Goal: Task Accomplishment & Management: Manage account settings

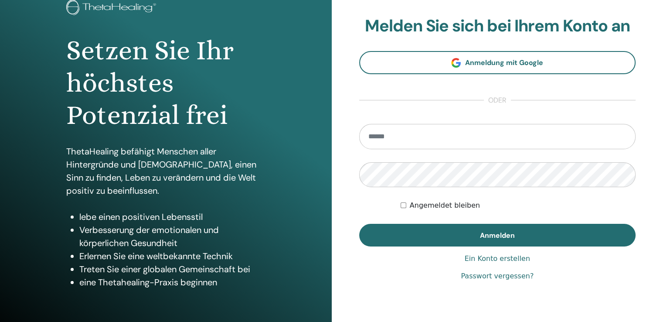
scroll to position [97, 0]
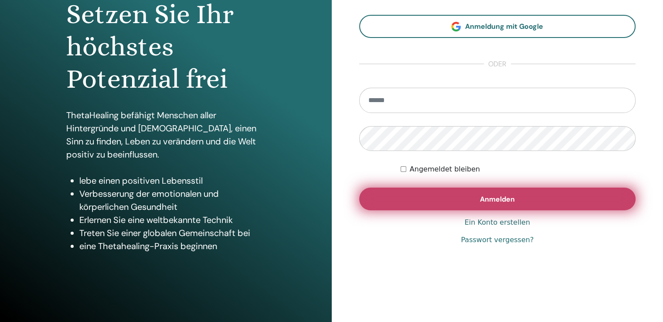
type input "**********"
click at [493, 200] on span "Anmelden" at bounding box center [497, 198] width 35 height 9
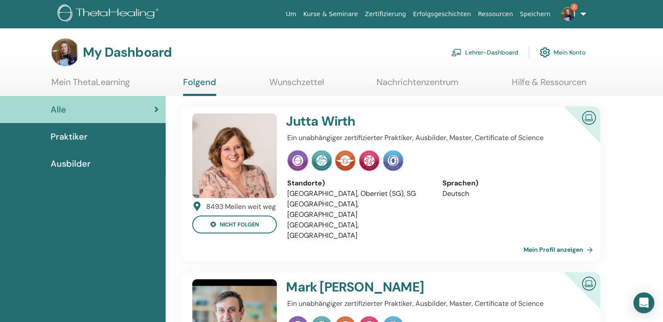
click at [486, 52] on link "Lehrer-Dashboard" at bounding box center [484, 52] width 67 height 19
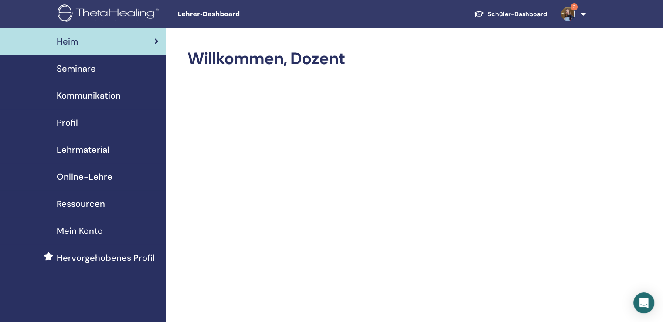
click at [76, 72] on font "Seminare" at bounding box center [76, 68] width 39 height 11
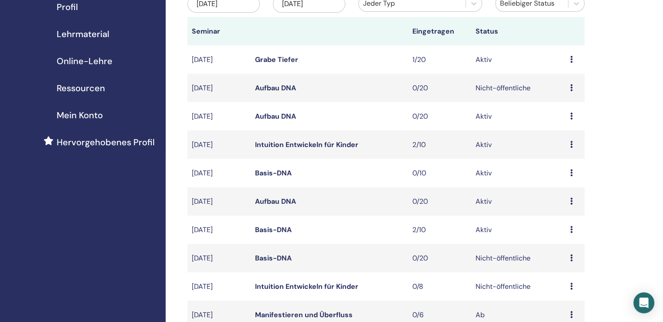
scroll to position [174, 0]
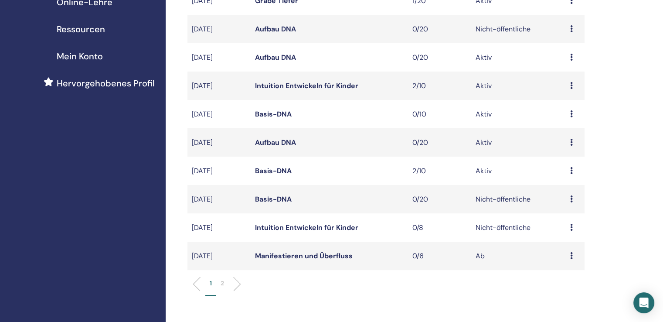
click at [348, 90] on font "Intuition Entwickeln für Kinder" at bounding box center [306, 85] width 103 height 9
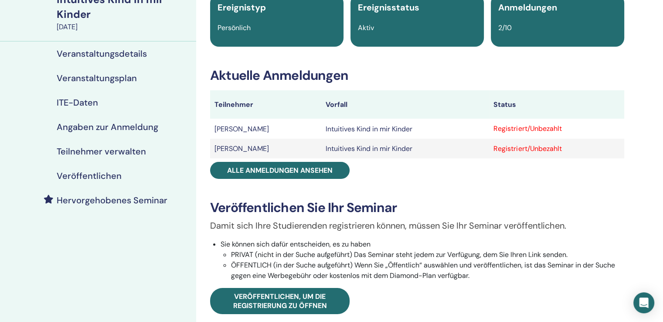
scroll to position [87, 0]
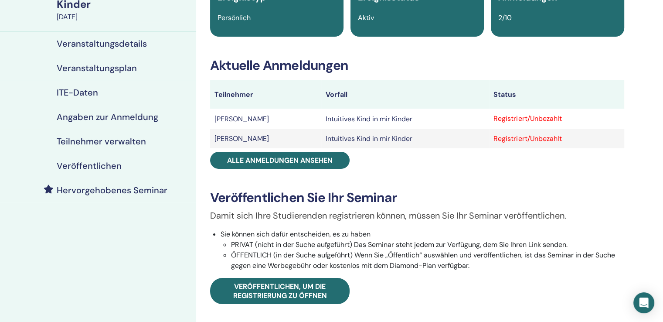
click at [622, 119] on td "Registriert/Unbezahlt" at bounding box center [556, 118] width 135 height 20
click at [551, 118] on font "Registriert/Unbezahlt" at bounding box center [527, 118] width 68 height 9
click at [518, 118] on font "Registriert/Unbezahlt" at bounding box center [527, 118] width 68 height 9
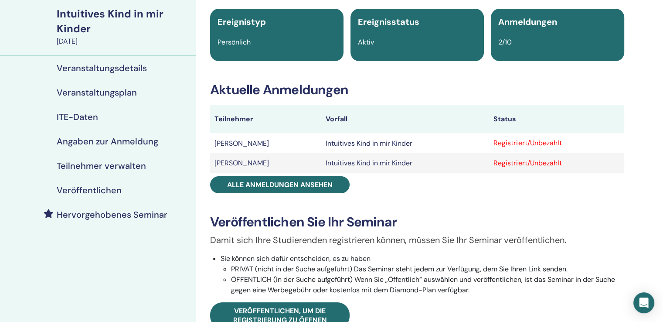
scroll to position [44, 0]
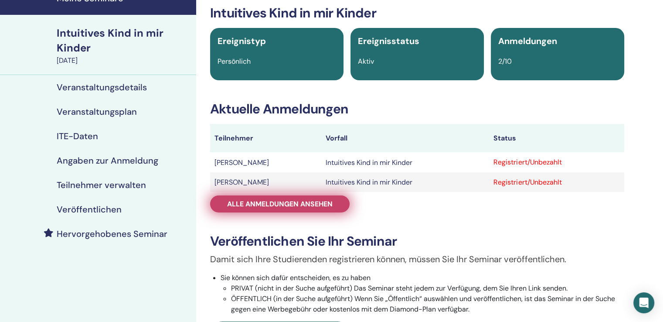
click at [264, 210] on link "Alle Anmeldungen ansehen" at bounding box center [279, 203] width 139 height 17
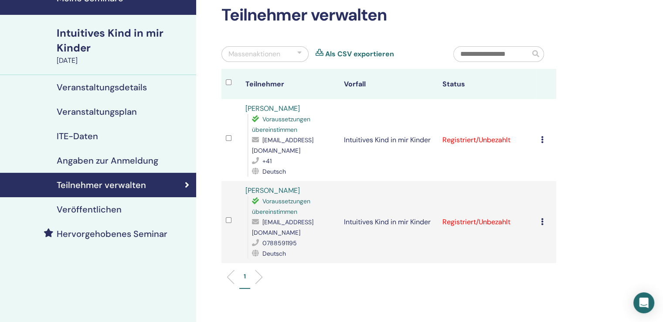
click at [545, 135] on div "Registrierungsfehler Keine automatische Zertifizierung durchführen Als bezahlte…" at bounding box center [546, 140] width 11 height 10
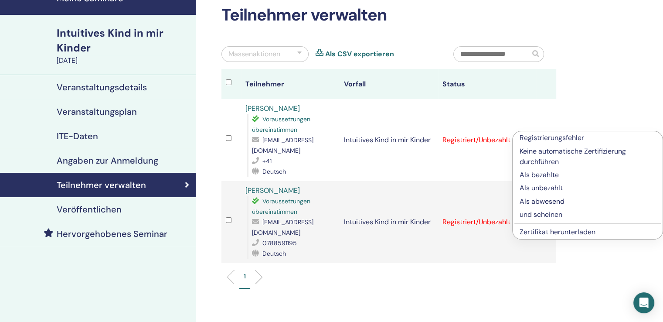
click at [533, 172] on font "Als bezahlte" at bounding box center [538, 174] width 39 height 9
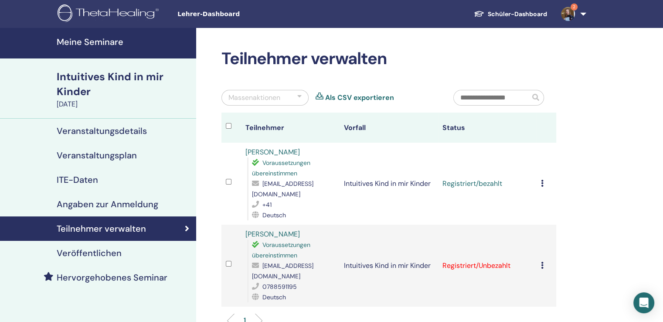
click at [102, 44] on font "Meine Seminare" at bounding box center [90, 41] width 67 height 11
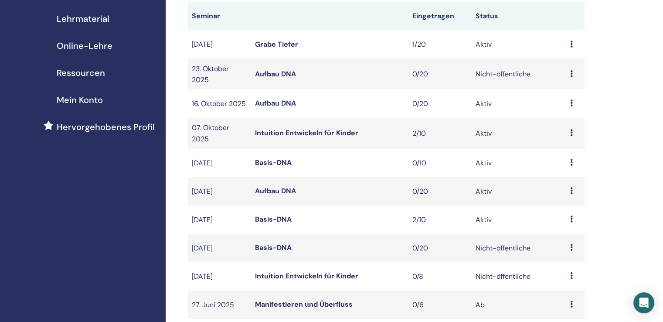
scroll to position [218, 0]
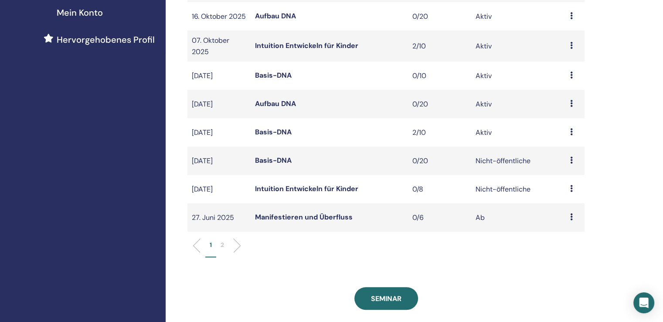
click at [572, 78] on icon at bounding box center [571, 74] width 3 height 7
click at [552, 141] on font "Absagen" at bounding box center [563, 140] width 28 height 9
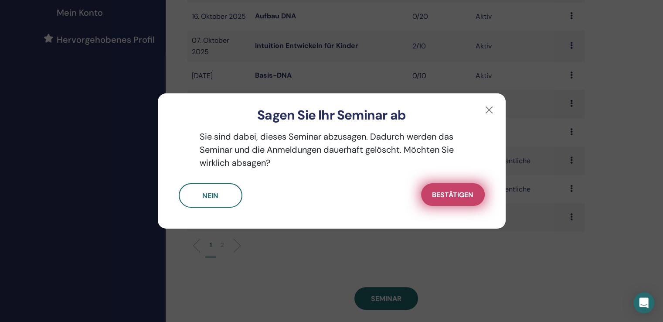
click at [448, 196] on font "Bestätigen" at bounding box center [452, 194] width 41 height 9
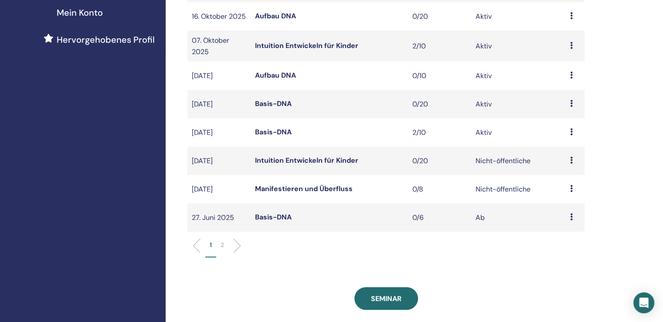
click at [571, 135] on icon at bounding box center [571, 131] width 3 height 7
click at [291, 136] on font "Basis-DNA" at bounding box center [273, 131] width 37 height 9
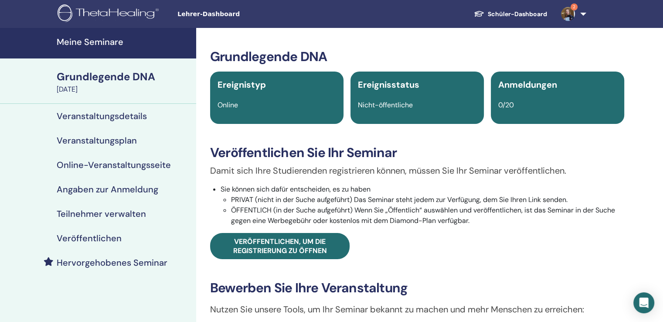
click at [100, 185] on font "Angaben zur Anmeldung" at bounding box center [108, 188] width 102 height 11
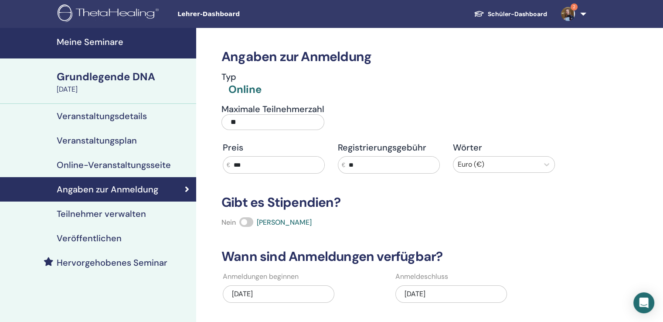
click at [79, 74] on font "Grundlegende DNA" at bounding box center [106, 77] width 98 height 14
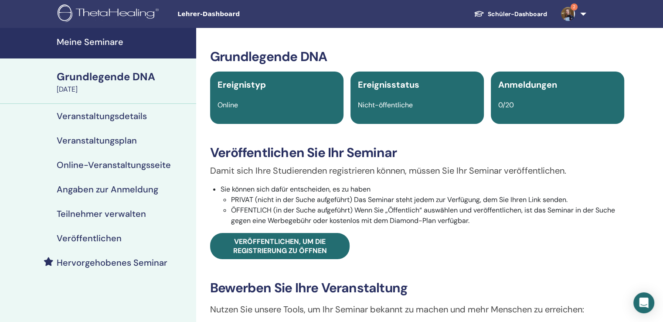
click at [89, 210] on font "Teilnehmer verwalten" at bounding box center [101, 213] width 89 height 11
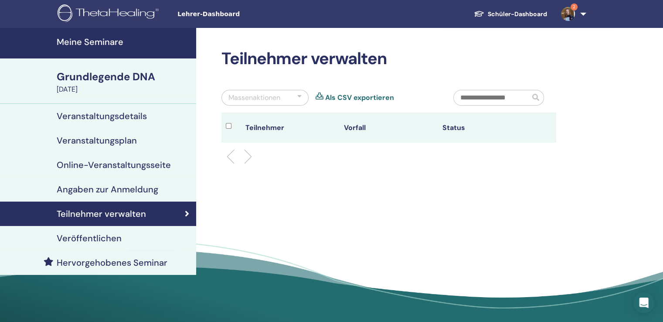
click at [89, 210] on font "Teilnehmer verwalten" at bounding box center [101, 213] width 89 height 11
click at [234, 159] on li at bounding box center [234, 156] width 15 height 15
click at [68, 75] on font "Grundlegende DNA" at bounding box center [106, 77] width 98 height 14
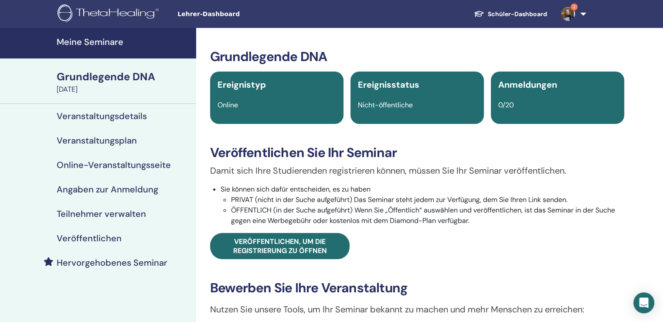
click at [70, 79] on font "Grundlegende DNA" at bounding box center [106, 77] width 98 height 14
click at [94, 36] on font "Meine Seminare" at bounding box center [90, 41] width 67 height 11
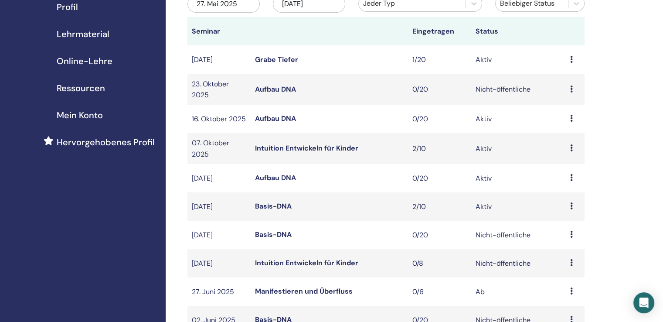
scroll to position [131, 0]
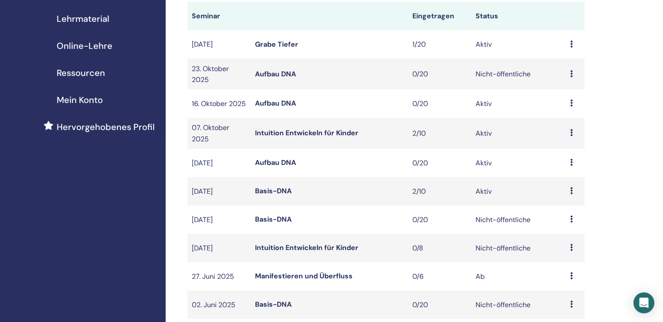
click at [271, 195] on font "Basis-DNA" at bounding box center [273, 190] width 37 height 9
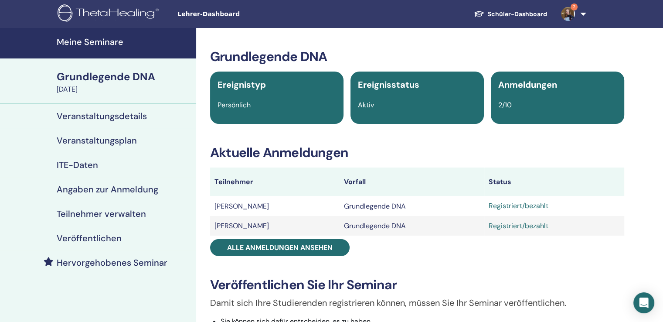
click at [569, 10] on img at bounding box center [568, 14] width 14 height 14
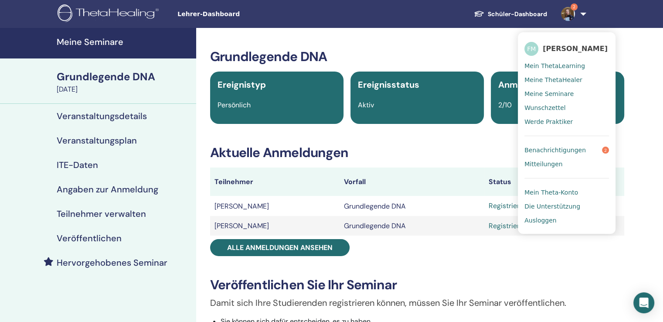
click at [555, 151] on font "Benachrichtigungen" at bounding box center [554, 149] width 61 height 7
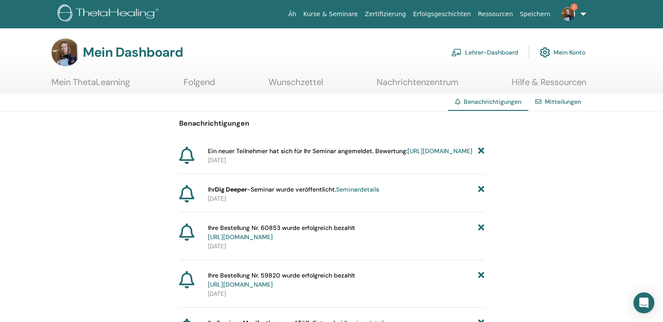
click at [542, 17] on link "Speichern" at bounding box center [534, 14] width 37 height 16
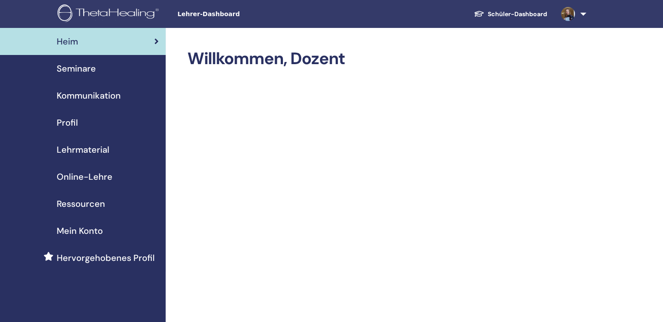
click at [84, 71] on span "Seminare" at bounding box center [76, 68] width 39 height 13
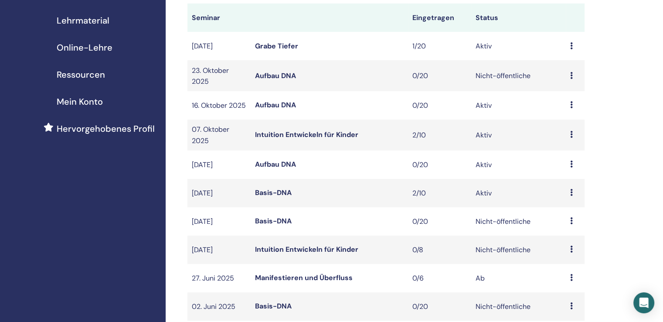
scroll to position [131, 0]
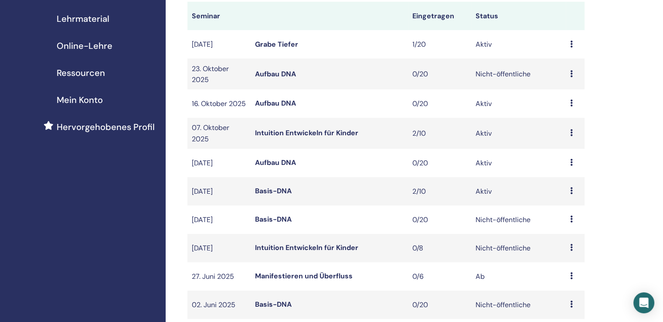
click at [572, 136] on icon at bounding box center [571, 132] width 3 height 7
click at [560, 170] on font "Bearbeiten" at bounding box center [566, 168] width 35 height 9
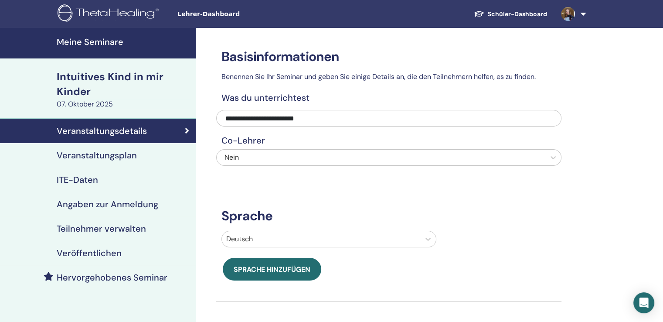
click at [88, 229] on font "Teilnehmer verwalten" at bounding box center [101, 228] width 89 height 11
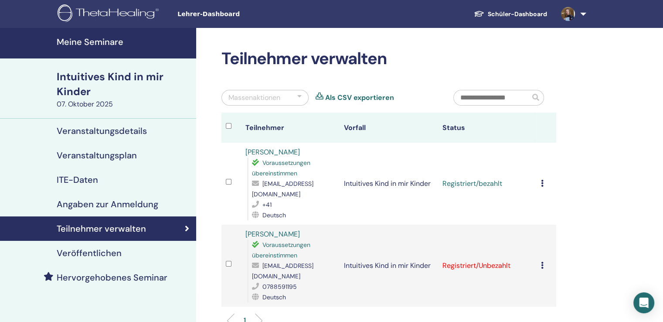
click at [541, 261] on icon at bounding box center [542, 264] width 3 height 7
click at [532, 297] on font "Als bezahlte" at bounding box center [534, 296] width 39 height 9
click at [87, 41] on font "Meine Seminare" at bounding box center [90, 41] width 67 height 11
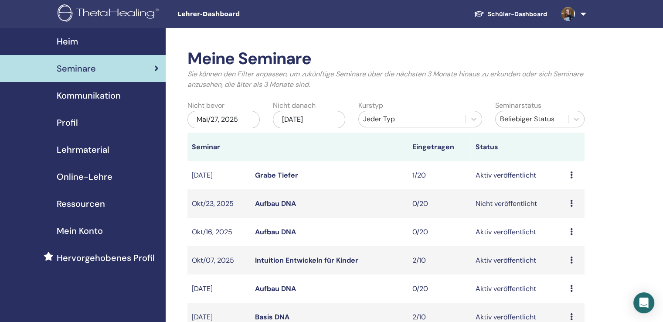
click at [579, 10] on link at bounding box center [572, 14] width 36 height 28
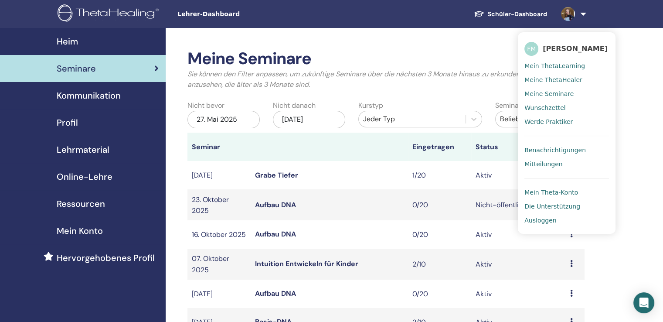
drag, startPoint x: 535, startPoint y: 215, endPoint x: 528, endPoint y: 210, distance: 8.3
click at [535, 217] on font "Ausloggen" at bounding box center [540, 220] width 32 height 7
